Goal: Transaction & Acquisition: Purchase product/service

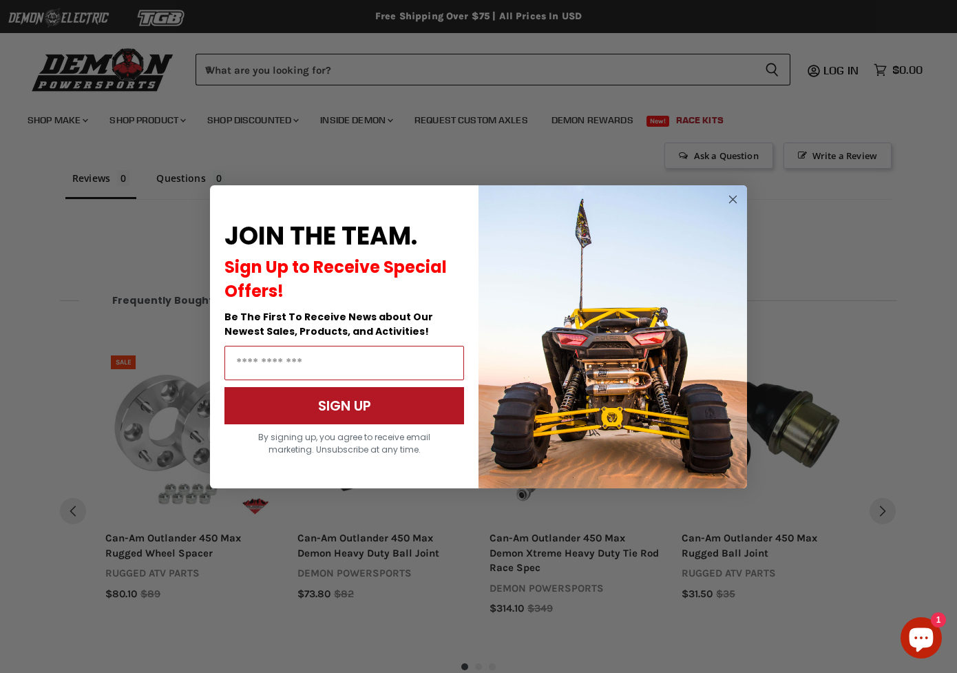
scroll to position [850, 0]
